Goal: Task Accomplishment & Management: Use online tool/utility

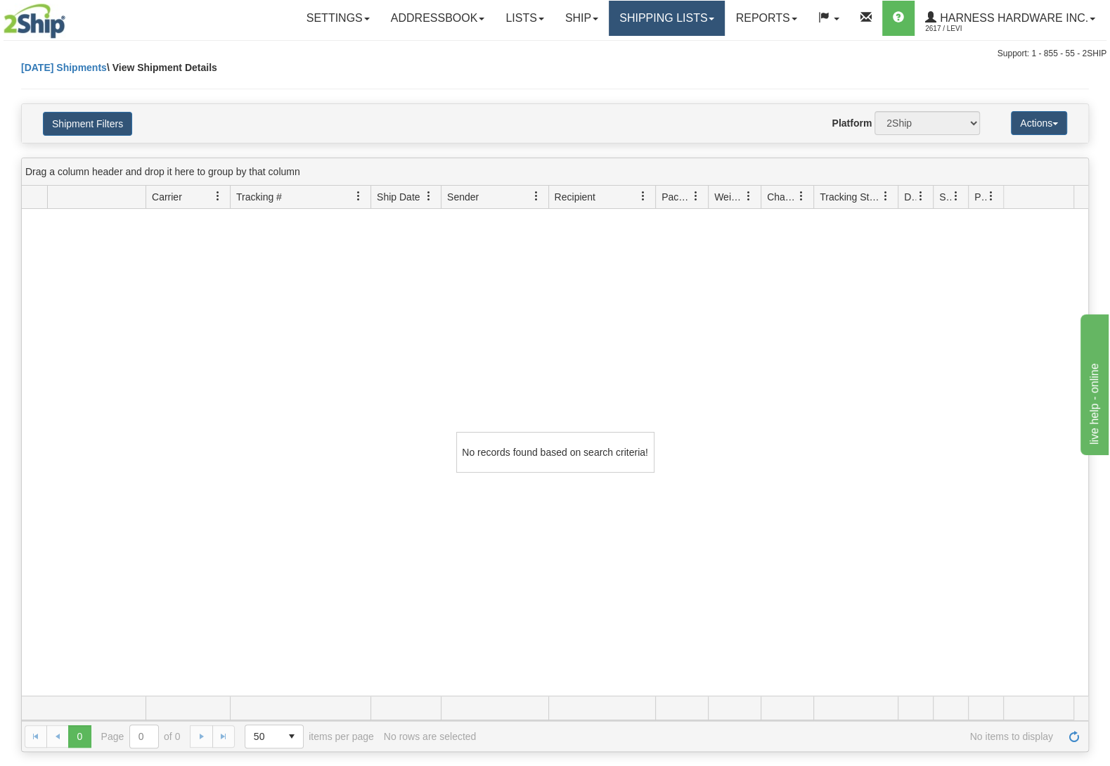
click at [685, 14] on link "Shipping lists" at bounding box center [667, 18] width 116 height 35
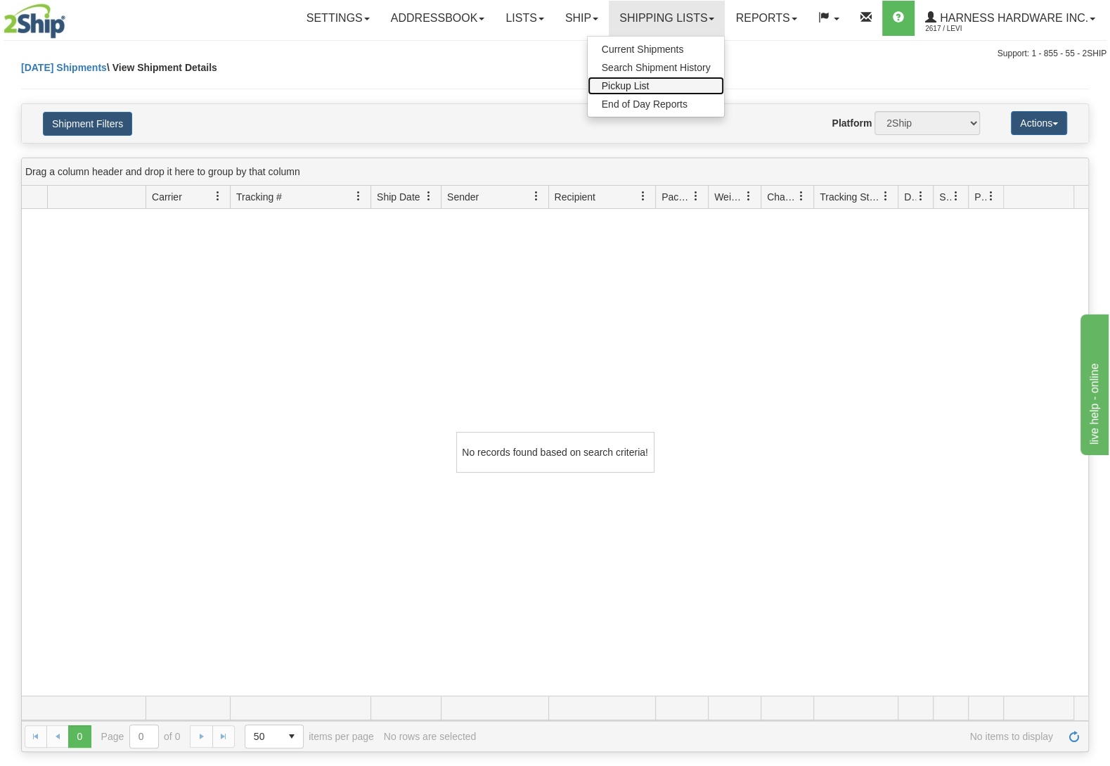
click at [665, 86] on link "Pickup List" at bounding box center [656, 86] width 137 height 18
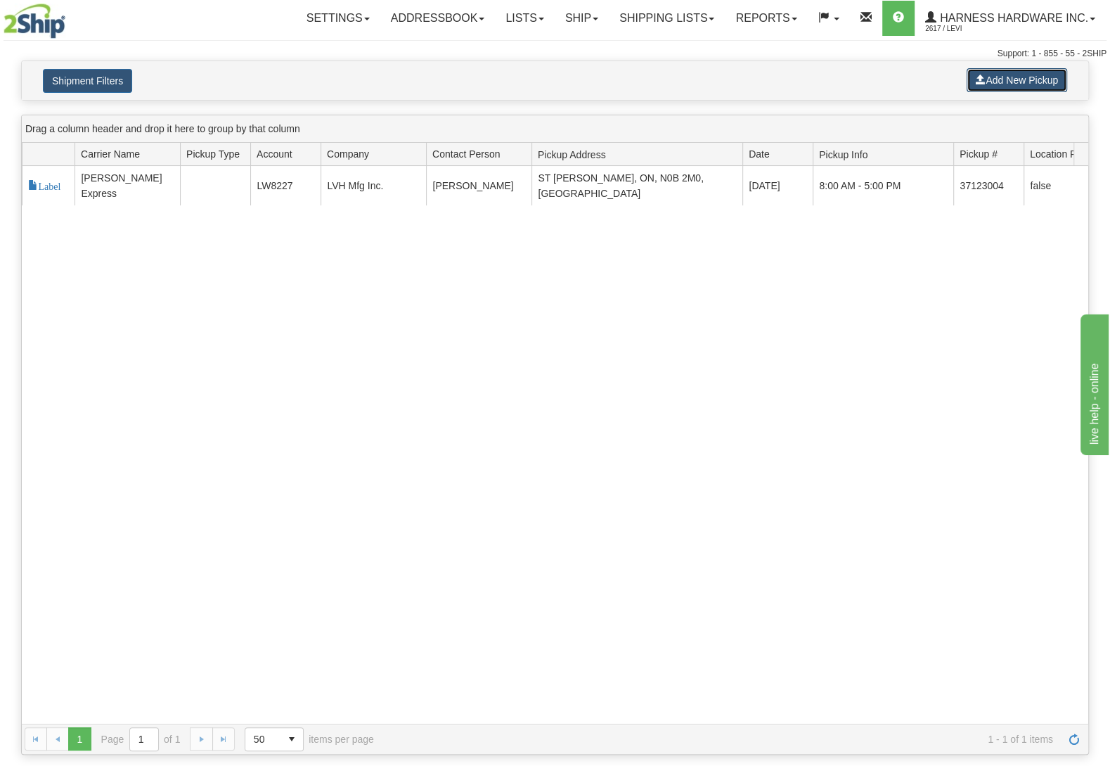
click at [1023, 72] on button "Add New Pickup" at bounding box center [1017, 80] width 101 height 24
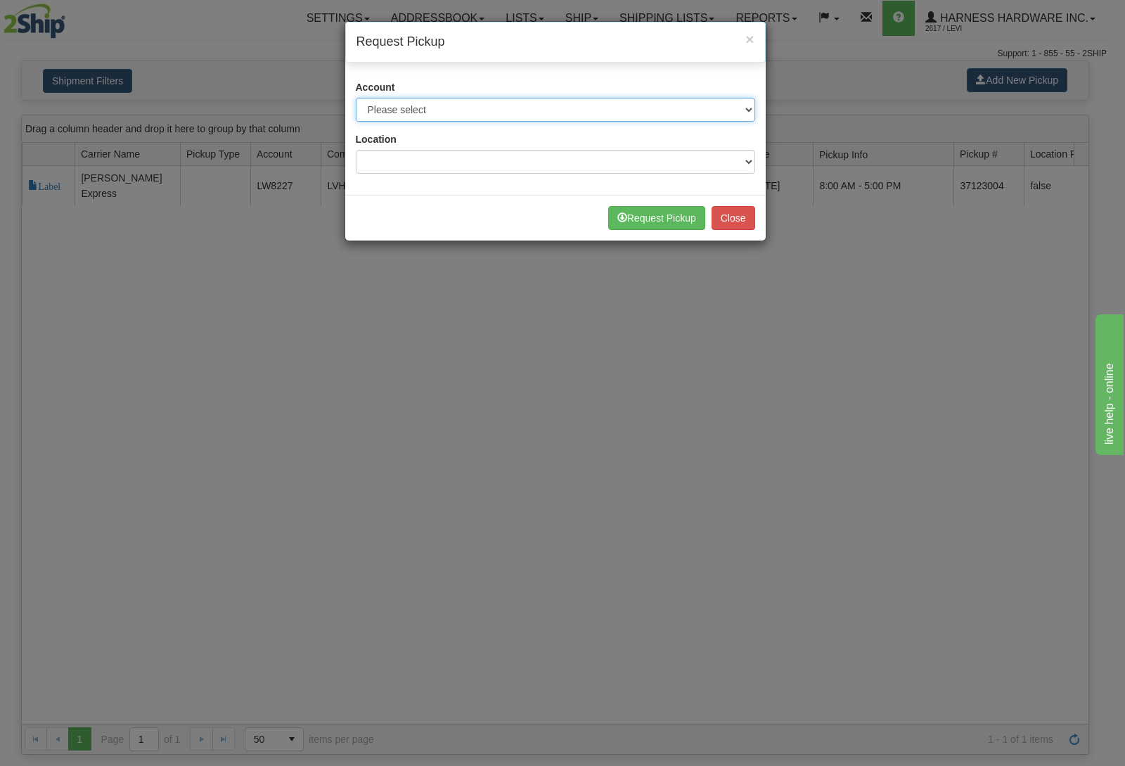
select select "11"
click option "Purolator - 3682265 (Purolator)" at bounding box center [0, 0] width 0 height 0
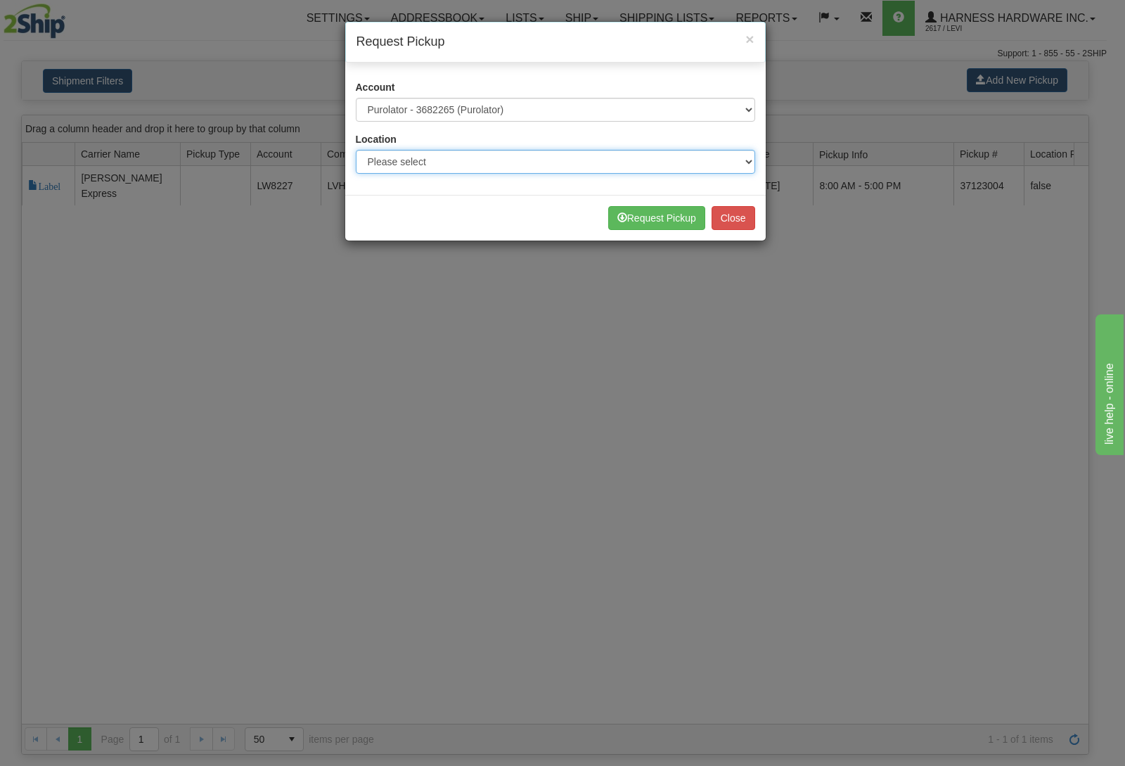
click at [356, 150] on select "Please select Wallenstein N0B2S0" at bounding box center [555, 162] width 399 height 24
select select "5596"
click option "Wallenstein N0B2S0" at bounding box center [0, 0] width 0 height 0
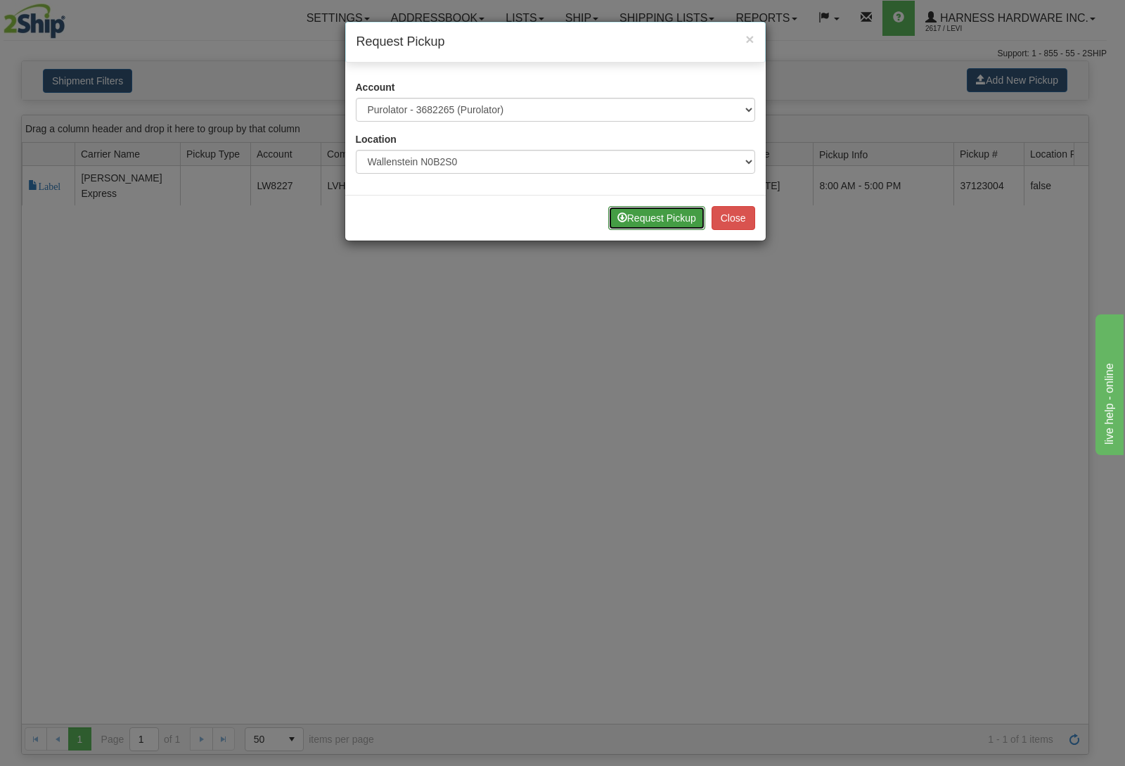
click at [661, 221] on button "Request Pickup" at bounding box center [656, 218] width 97 height 24
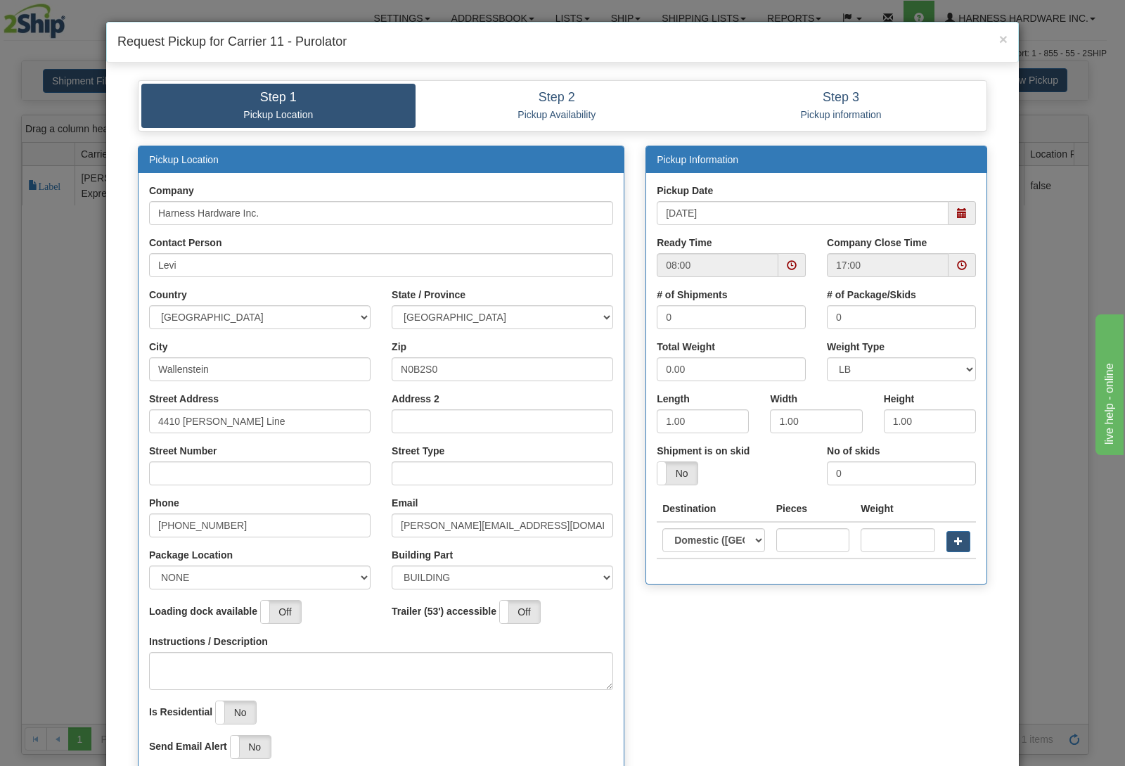
click at [957, 218] on span at bounding box center [962, 213] width 10 height 10
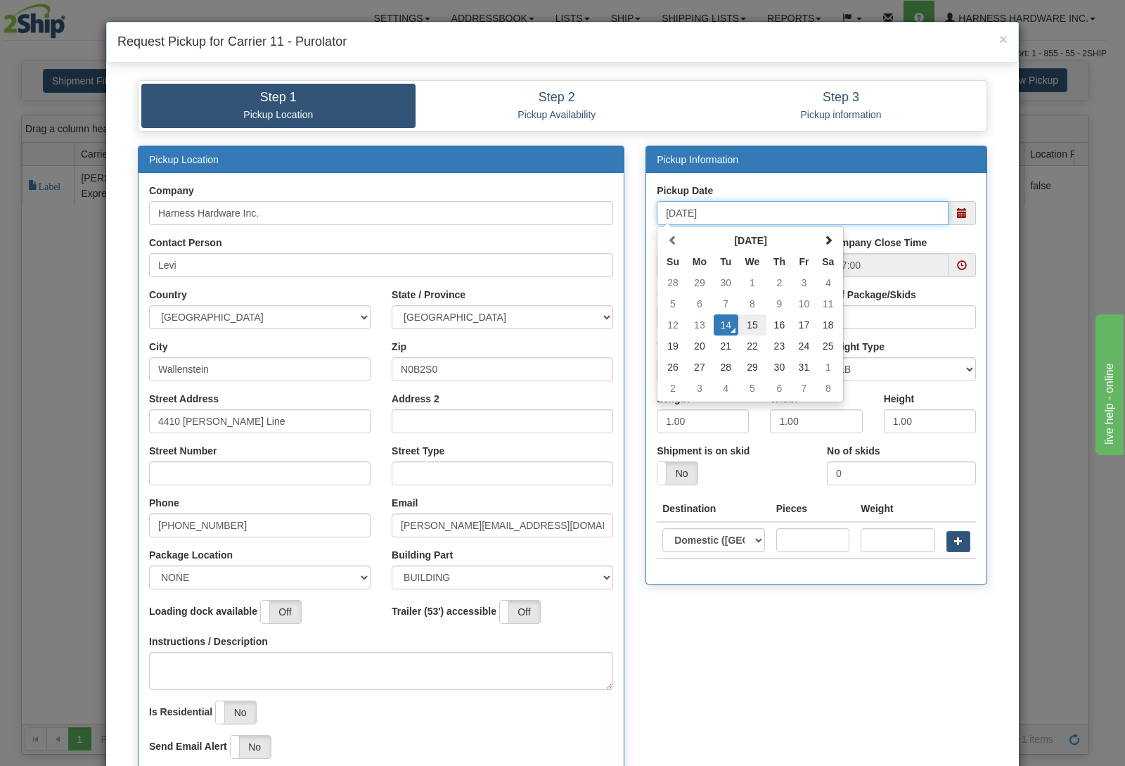
click at [744, 326] on td "15" at bounding box center [752, 324] width 29 height 21
type input "10/15/2025"
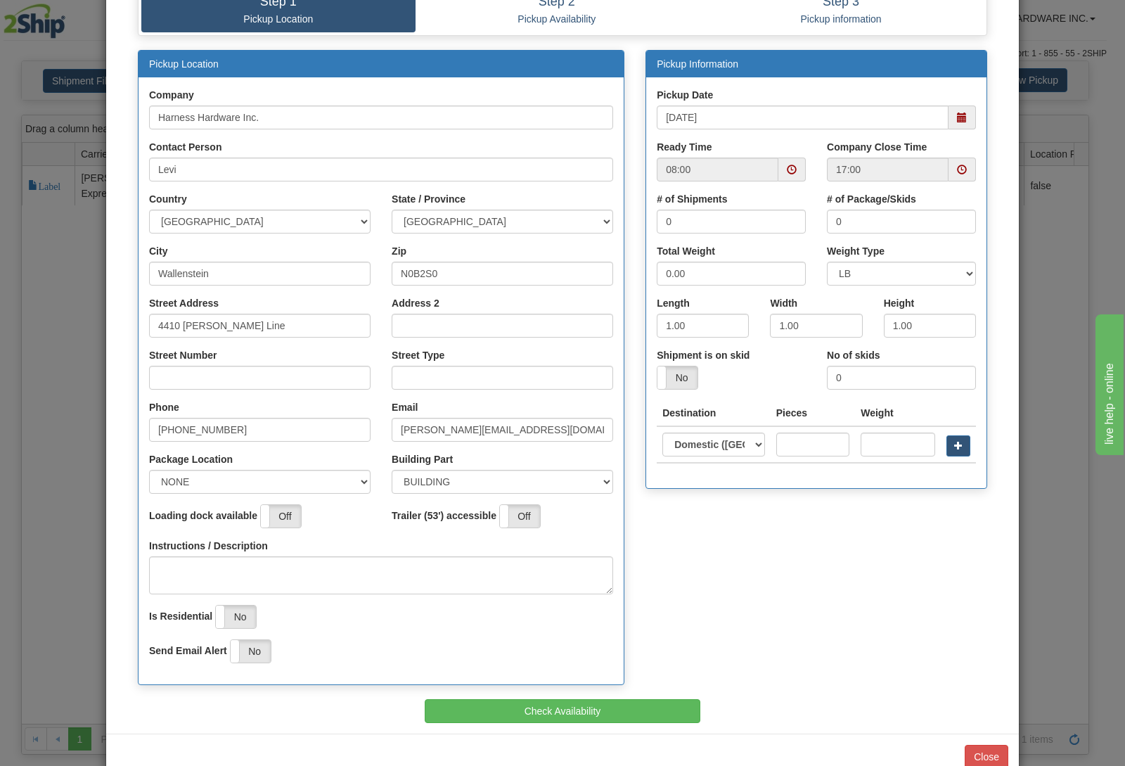
scroll to position [127, 0]
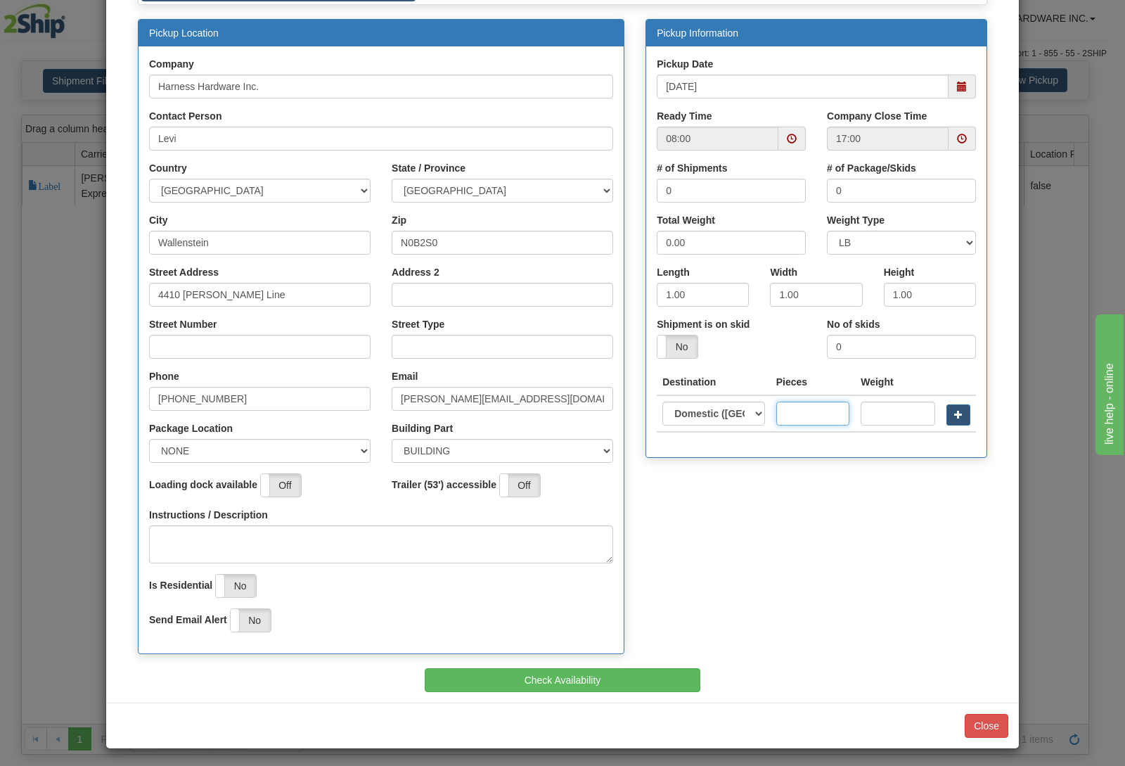
click at [786, 415] on input "text" at bounding box center [812, 413] width 73 height 24
type input "1"
type input "5"
click at [954, 418] on span "button" at bounding box center [958, 414] width 8 height 8
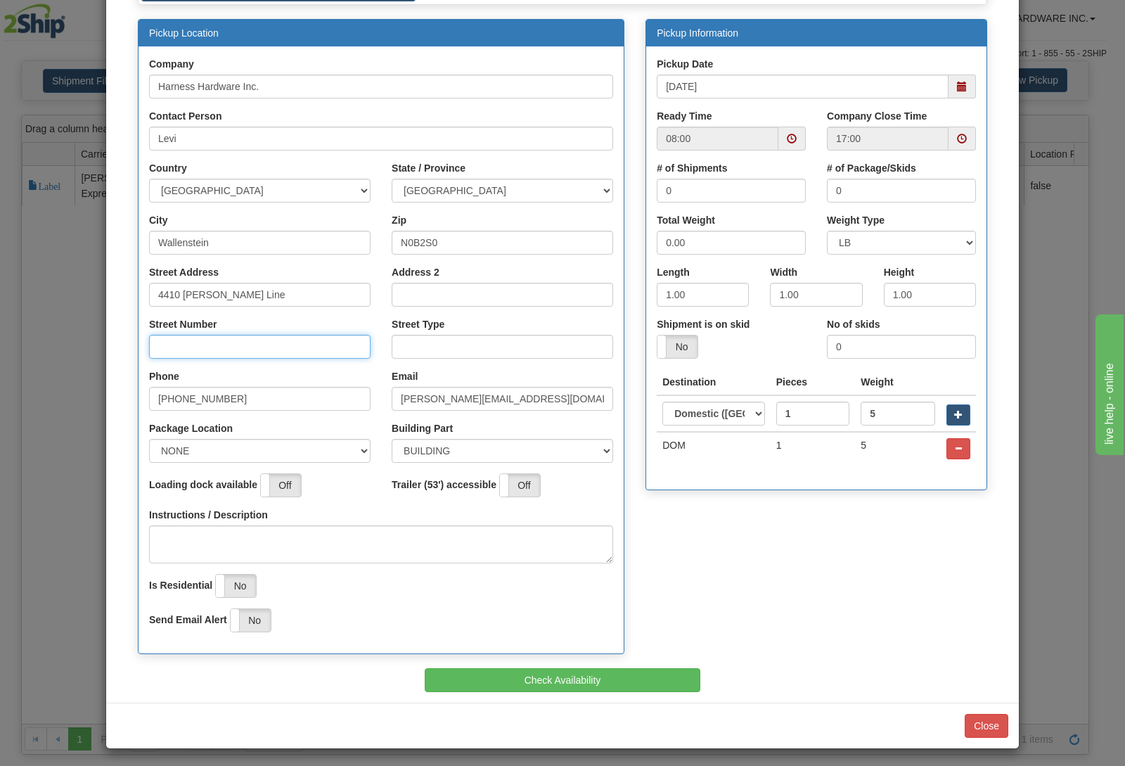
click at [202, 341] on input "Street Number" at bounding box center [259, 347] width 221 height 24
type input "4410"
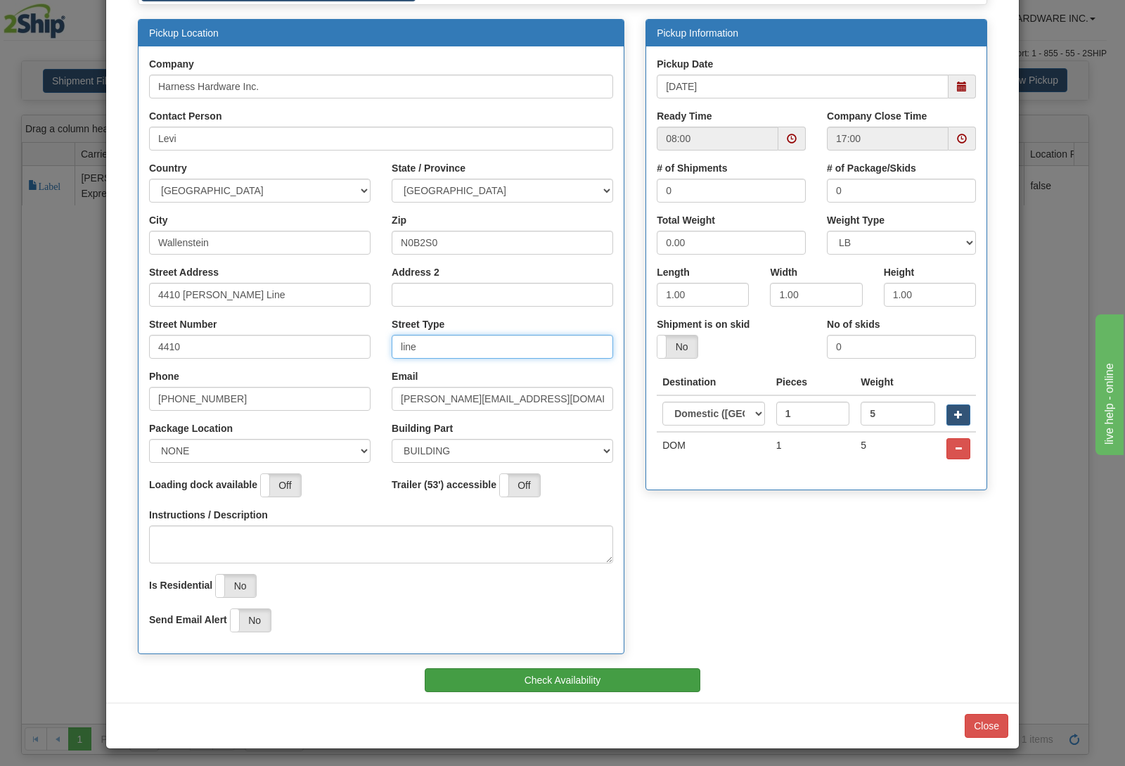
type input "line"
click at [593, 672] on button "Check Availability" at bounding box center [563, 680] width 276 height 24
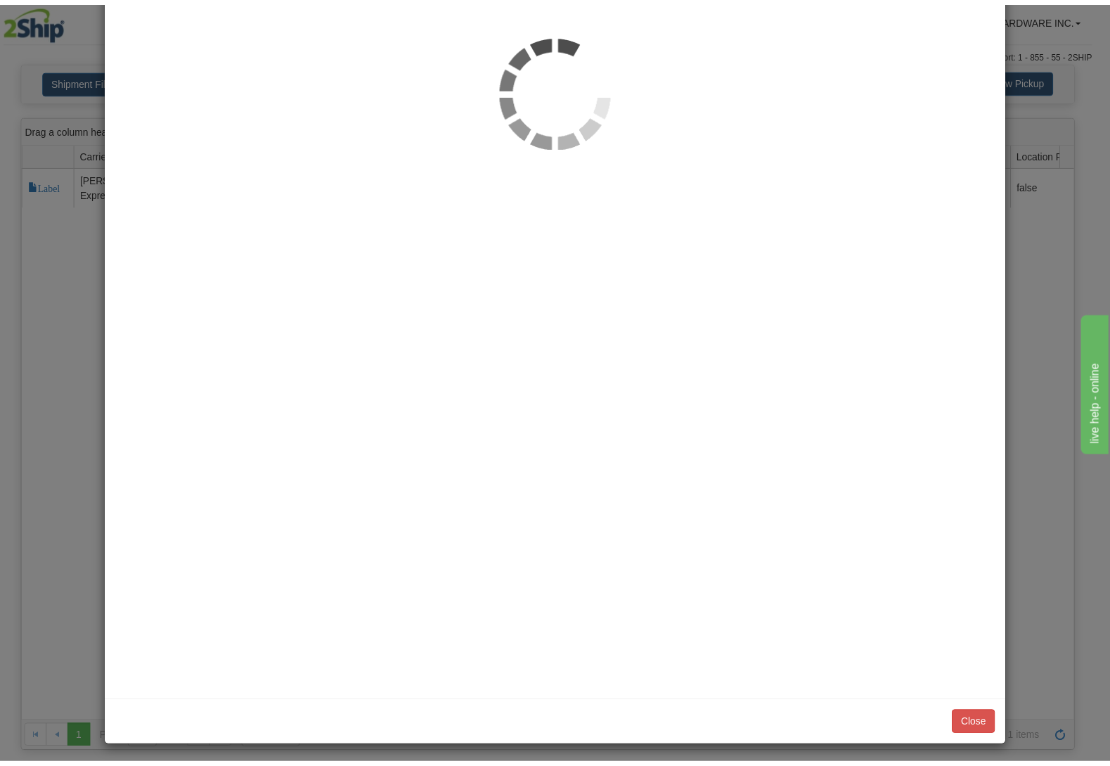
scroll to position [0, 0]
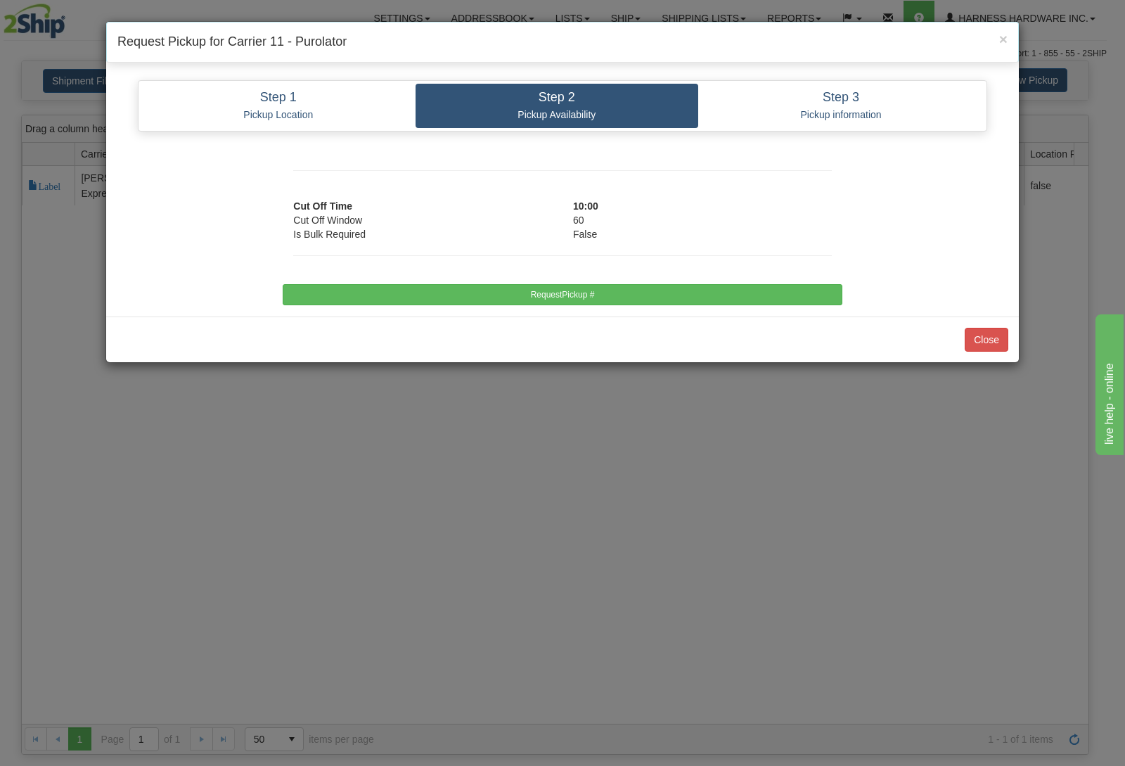
click at [591, 276] on div at bounding box center [562, 262] width 559 height 43
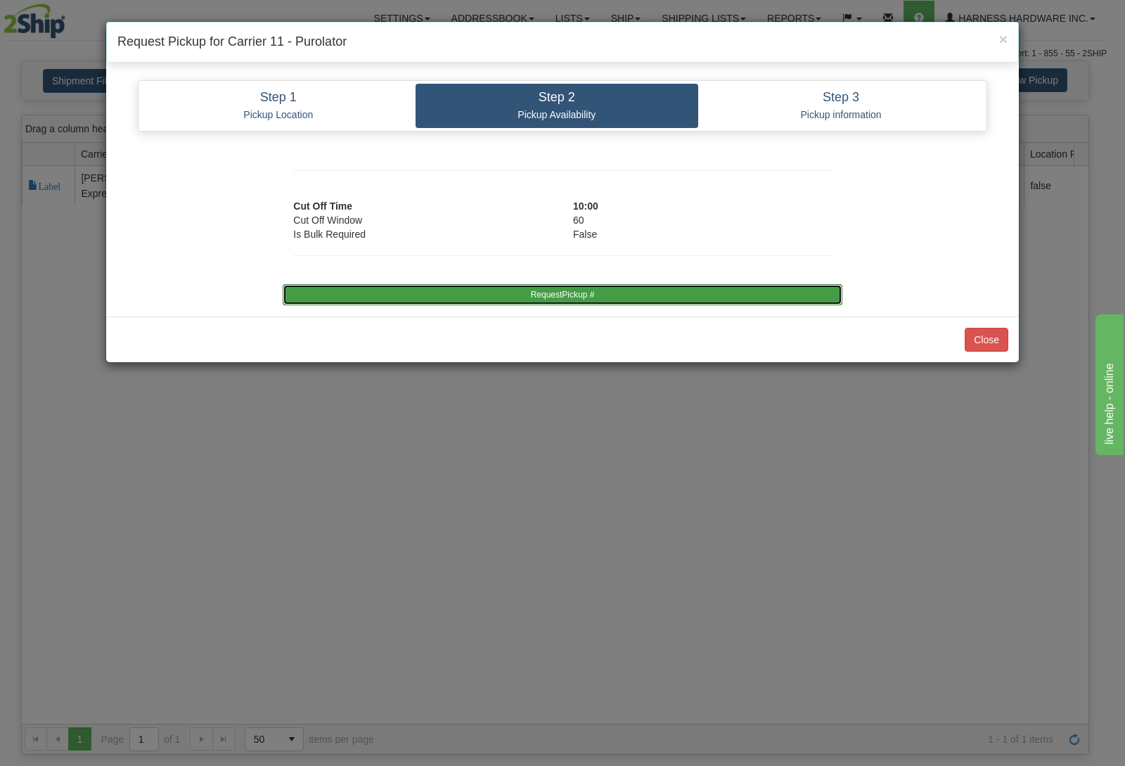
click at [590, 294] on button "RequestPickup #" at bounding box center [562, 294] width 559 height 21
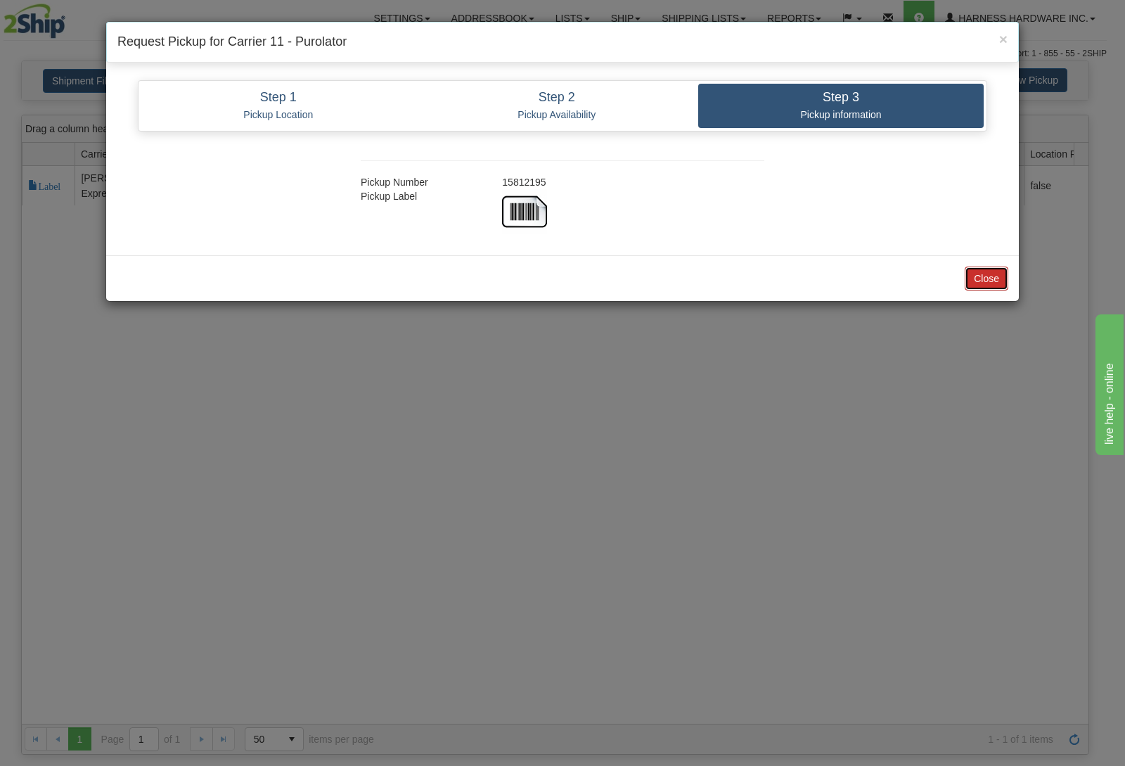
click at [994, 288] on button "Close" at bounding box center [987, 278] width 44 height 24
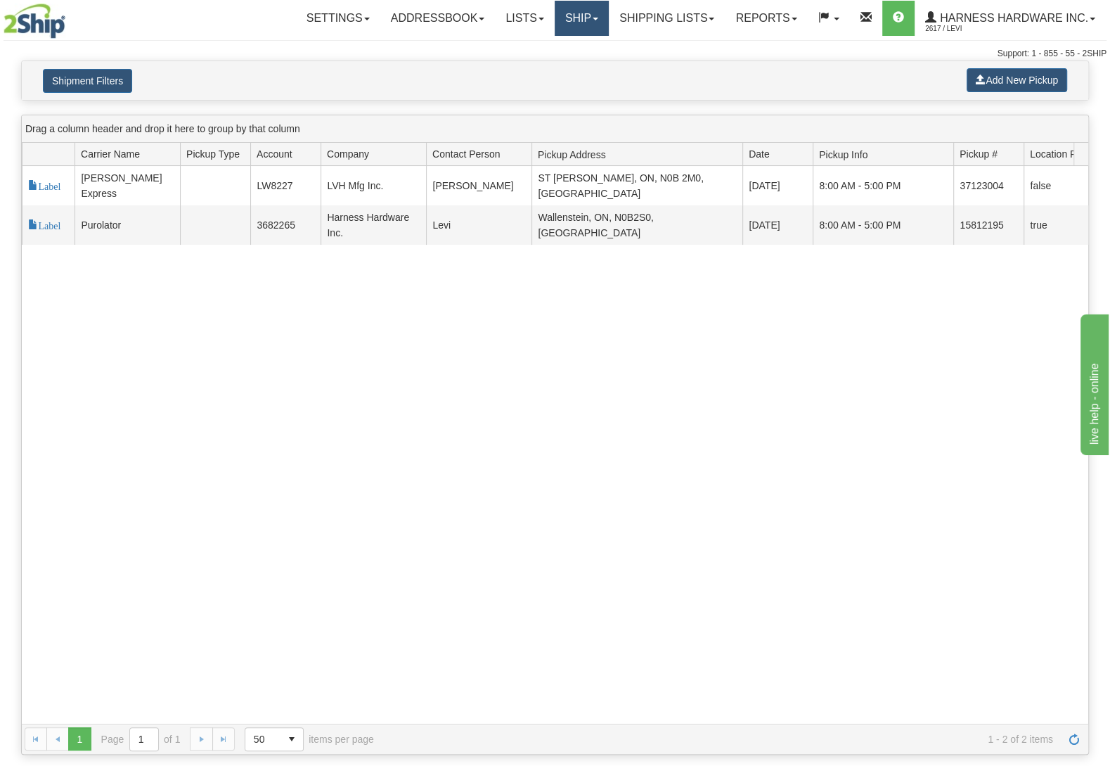
click at [572, 25] on link "Ship" at bounding box center [582, 18] width 54 height 35
click at [567, 46] on link "Ship Screen" at bounding box center [544, 49] width 127 height 18
